Goal: Task Accomplishment & Management: Manage account settings

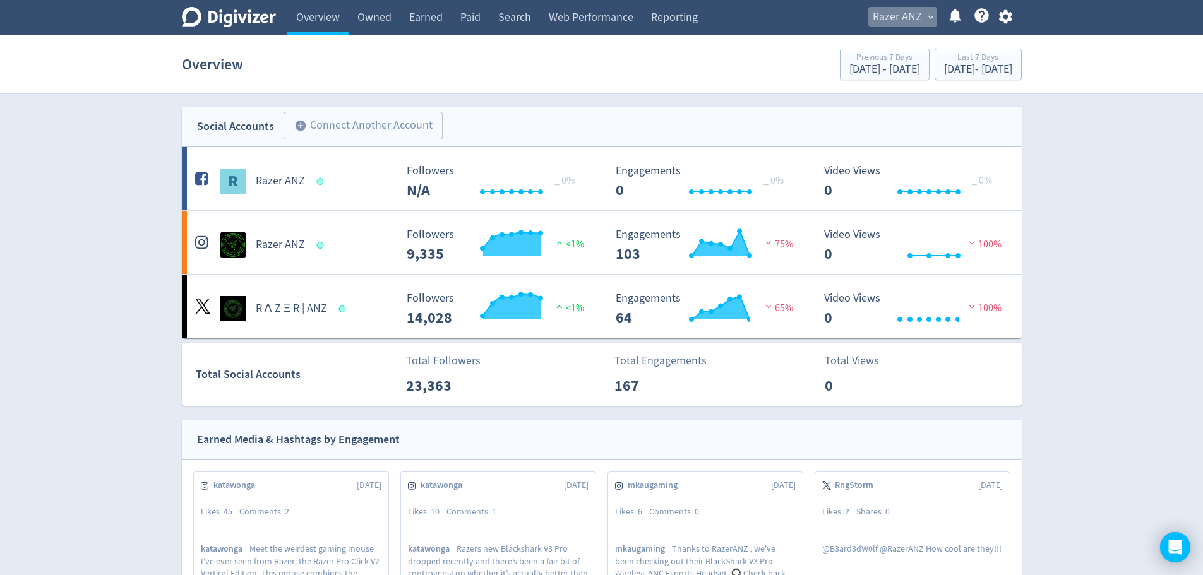
click at [895, 23] on span "Razer ANZ" at bounding box center [897, 17] width 49 height 20
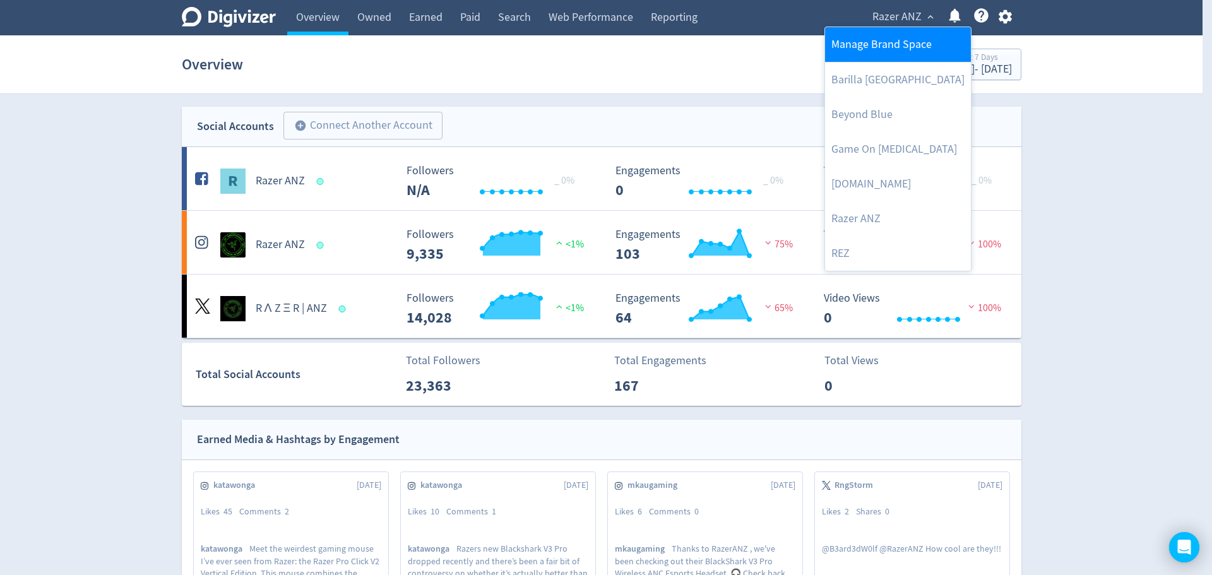
click at [872, 40] on link "Manage Brand Space" at bounding box center [898, 44] width 146 height 35
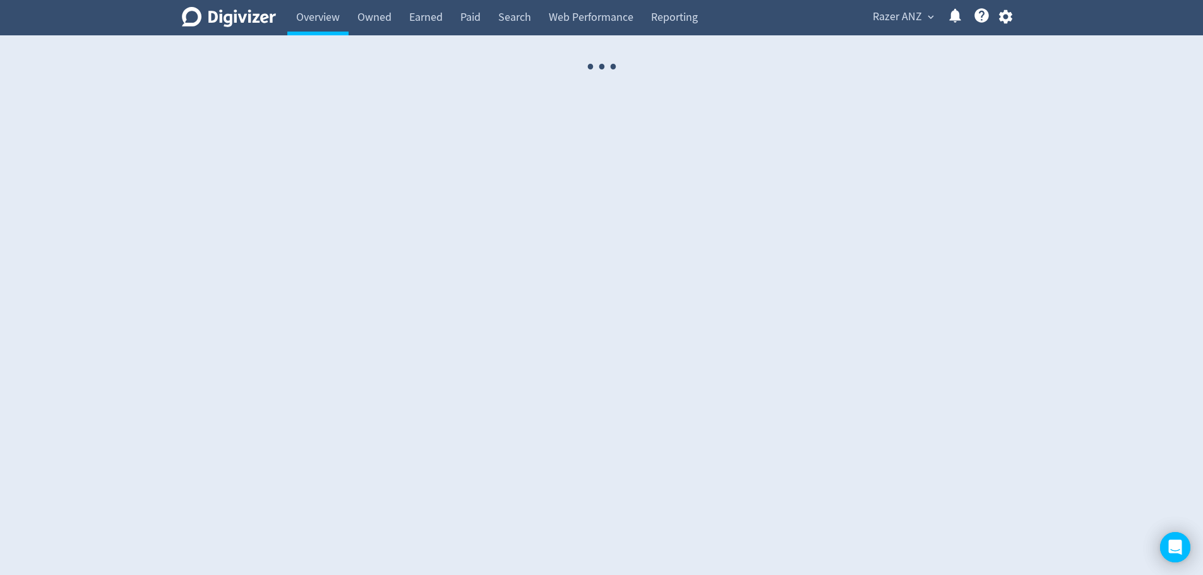
select select "USER"
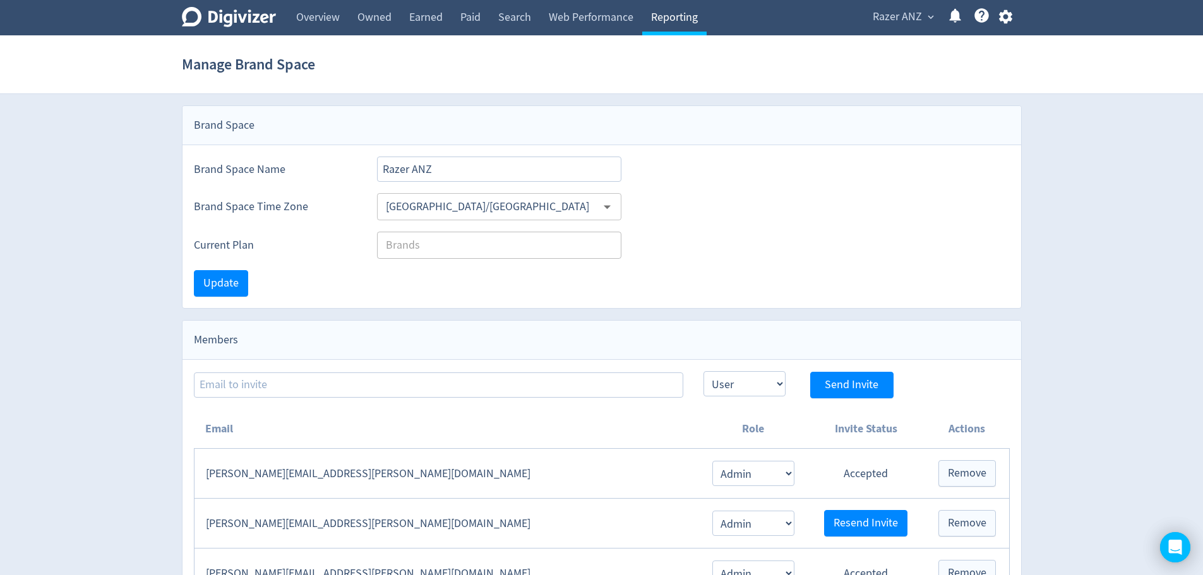
click at [670, 15] on link "Reporting" at bounding box center [674, 17] width 64 height 35
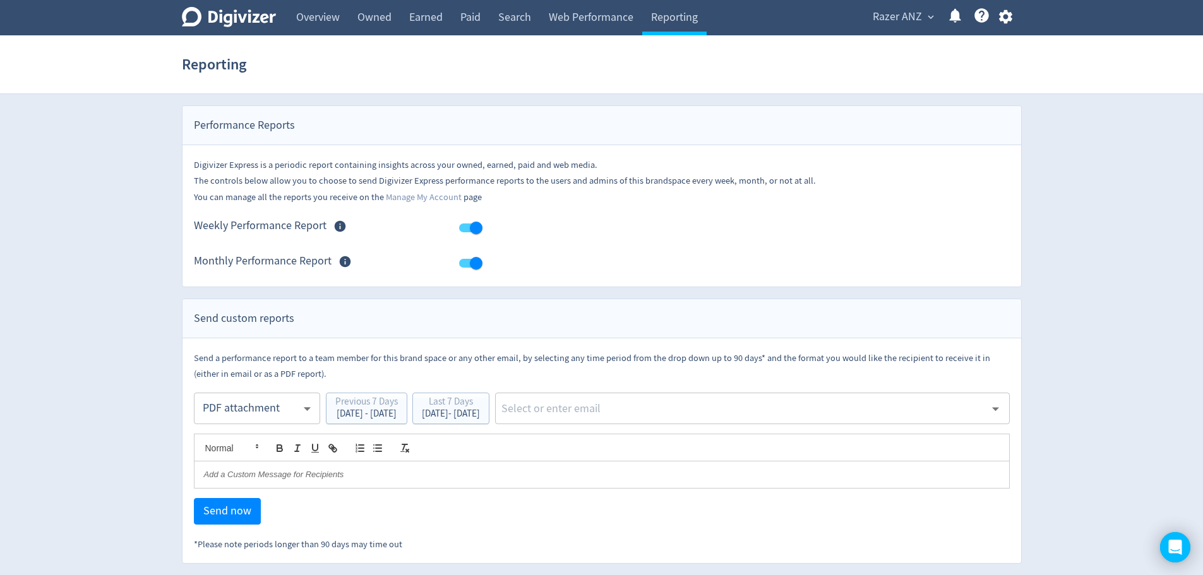
scroll to position [1, 0]
click at [437, 198] on link "Manage My Account" at bounding box center [424, 197] width 76 height 12
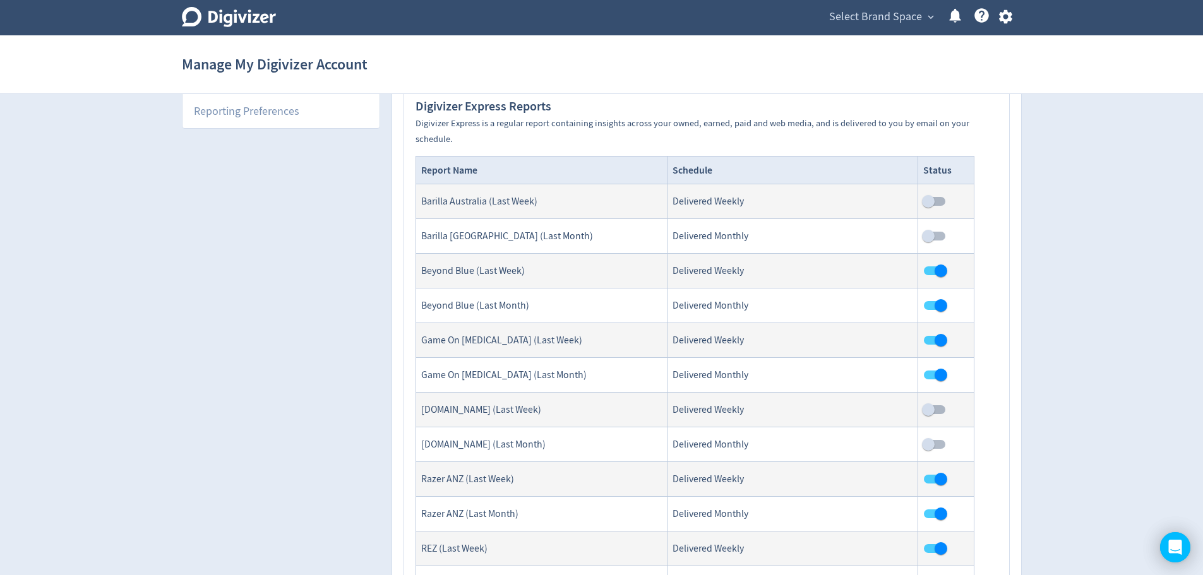
scroll to position [126, 0]
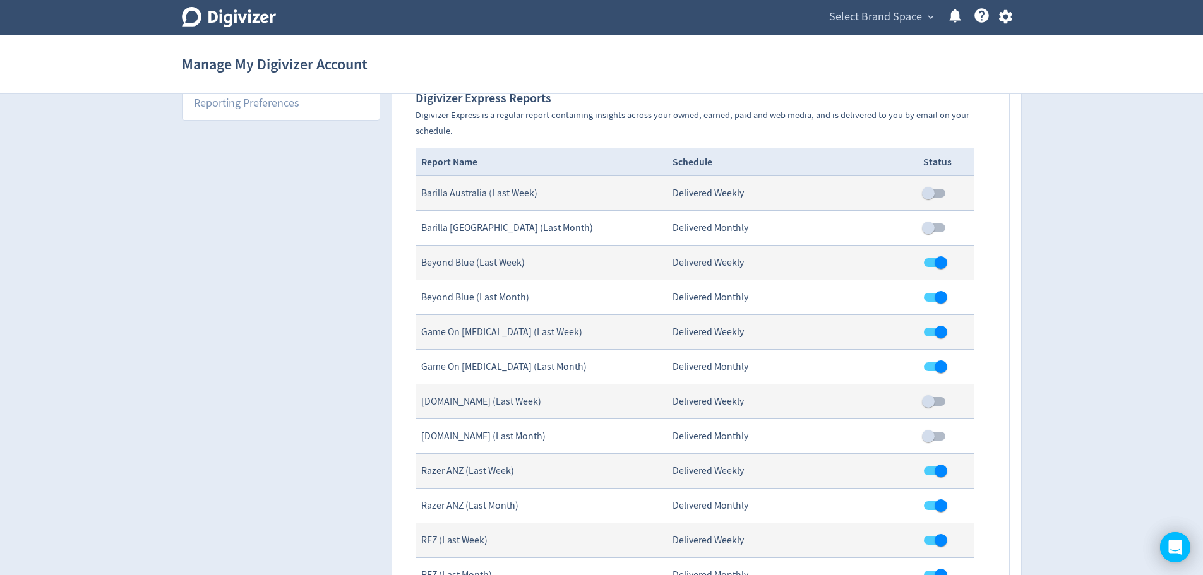
click at [945, 268] on input "checkbox" at bounding box center [941, 263] width 72 height 24
checkbox input "false"
click at [938, 303] on input "checkbox" at bounding box center [941, 297] width 72 height 24
checkbox input "false"
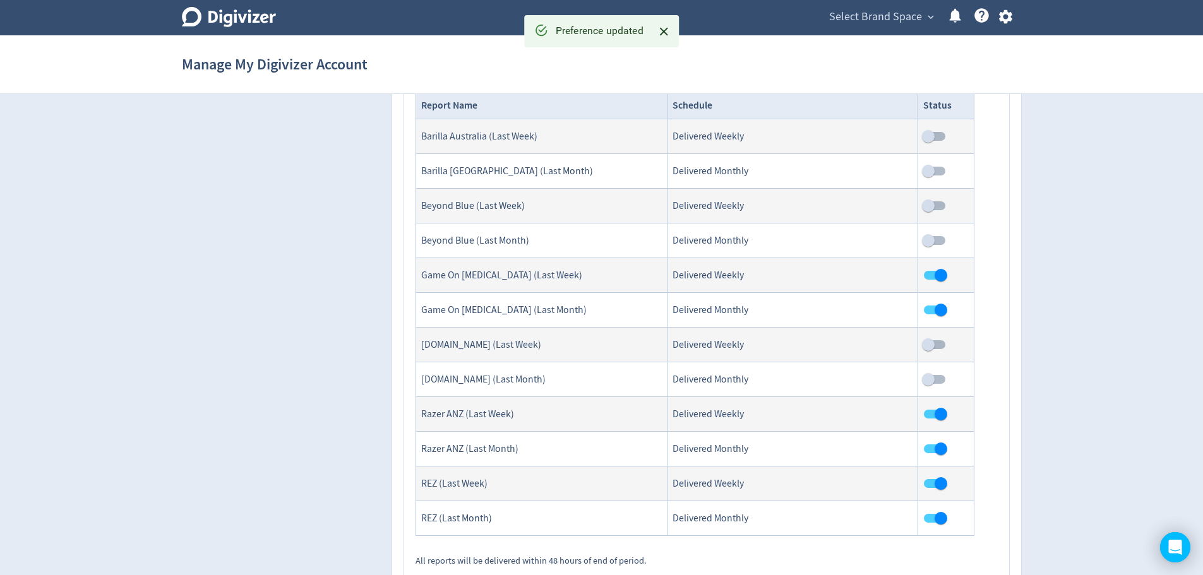
scroll to position [189, 0]
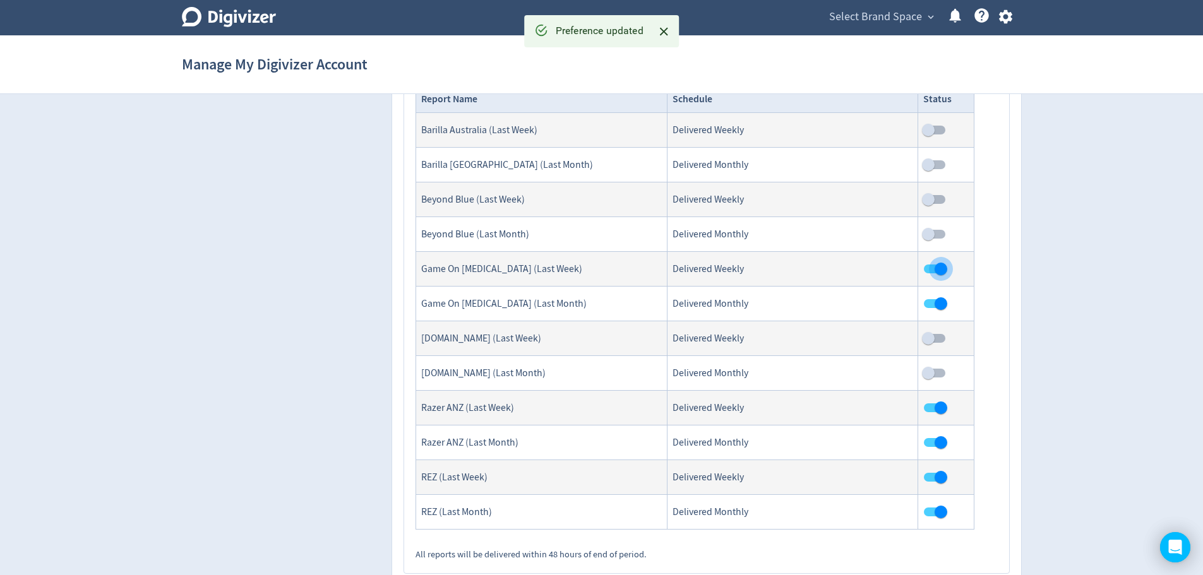
click at [932, 267] on input "checkbox" at bounding box center [941, 269] width 72 height 24
checkbox input "false"
click at [936, 298] on input "checkbox" at bounding box center [941, 304] width 72 height 24
checkbox input "false"
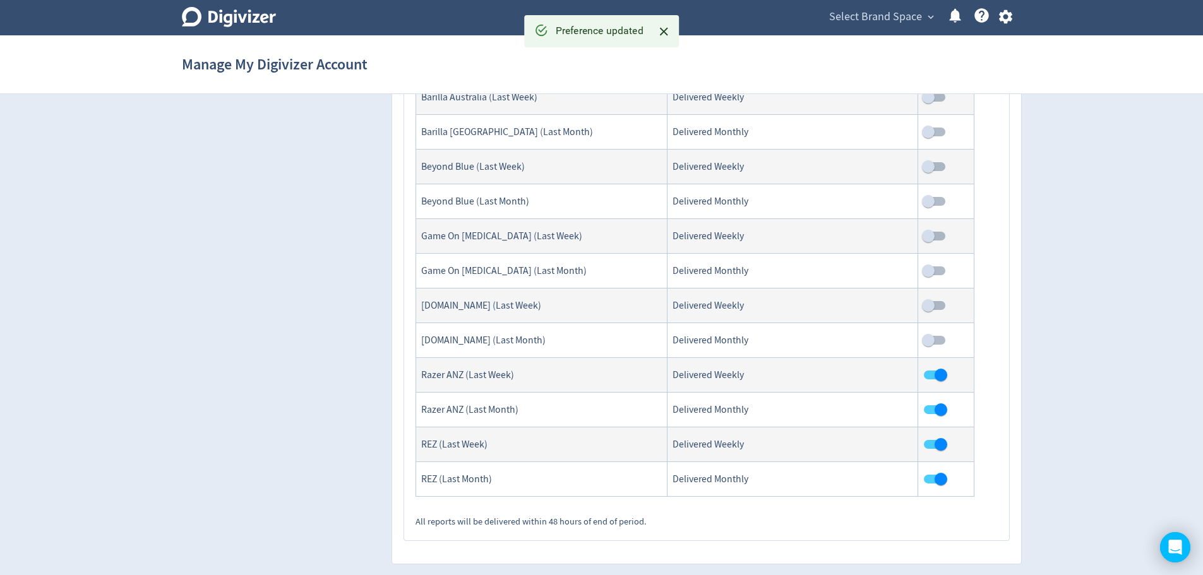
scroll to position [223, 0]
click at [931, 443] on input "checkbox" at bounding box center [941, 444] width 72 height 24
checkbox input "false"
click at [936, 482] on input "checkbox" at bounding box center [941, 479] width 72 height 24
checkbox input "false"
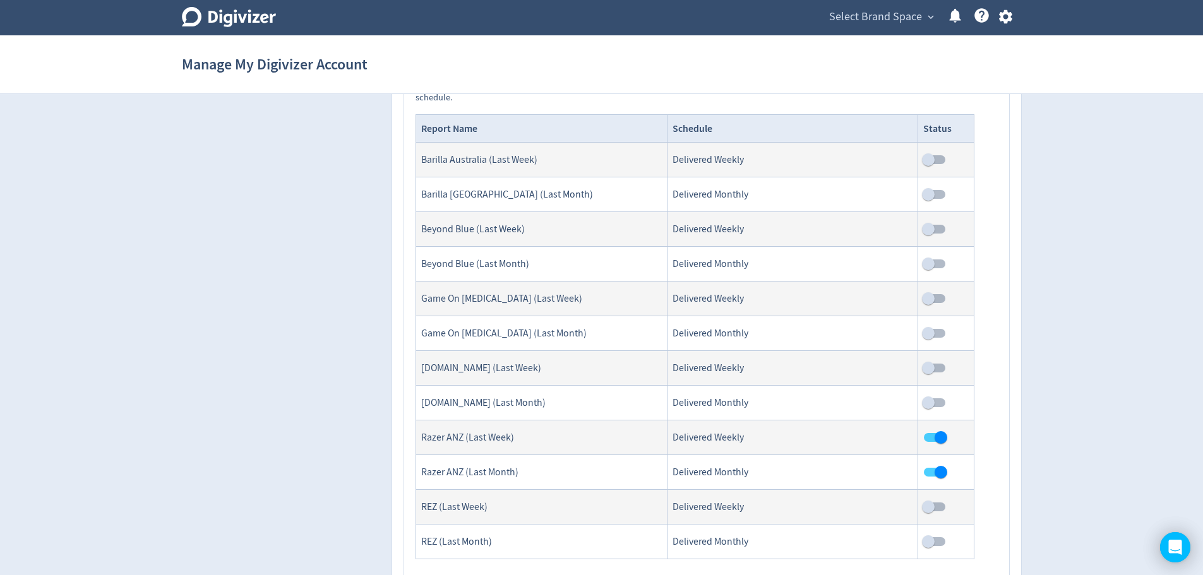
scroll to position [0, 0]
